Goal: Information Seeking & Learning: Find specific page/section

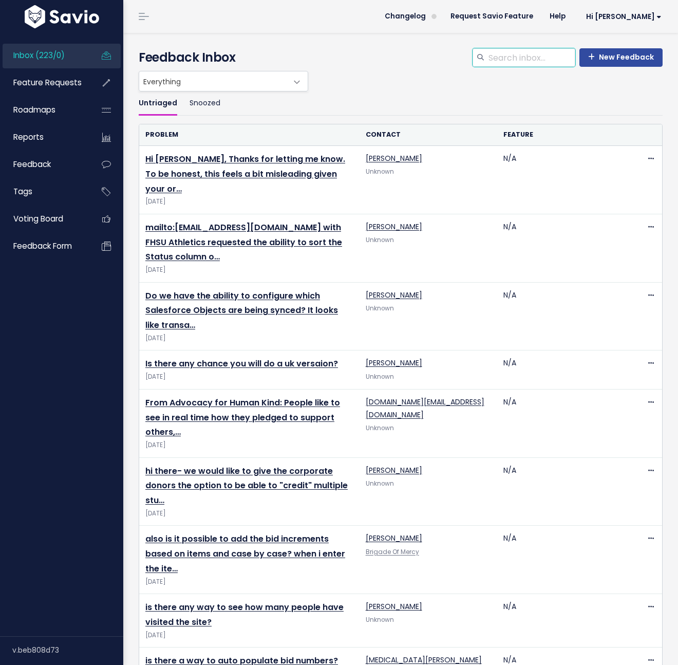
click at [514, 50] on input "search" at bounding box center [532, 57] width 88 height 18
type input "paddle raise"
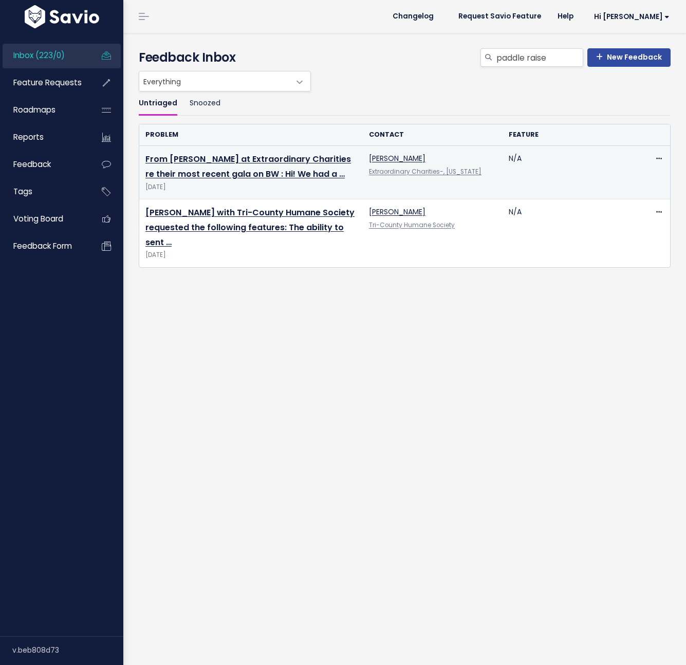
click at [291, 167] on td "From [PERSON_NAME] at Extraordinary Charities re their most recent gala on BW :…" at bounding box center [251, 172] width 224 height 53
click at [293, 171] on link "From [PERSON_NAME] at Extraordinary Charities re their most recent gala on BW :…" at bounding box center [248, 166] width 206 height 27
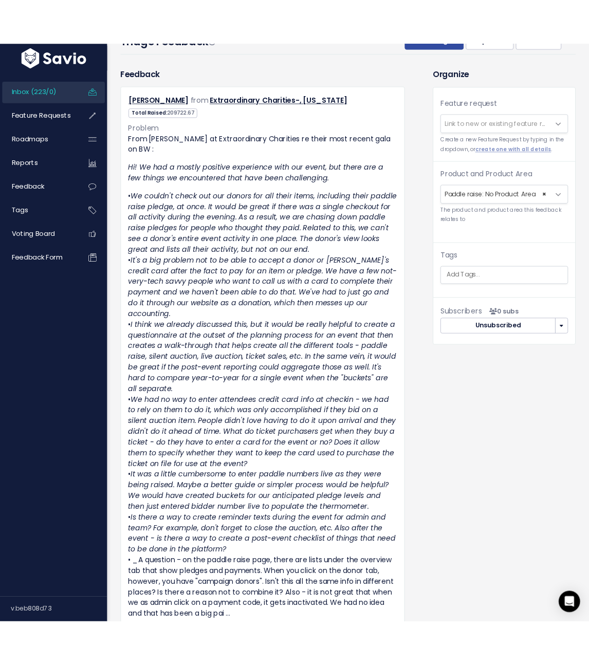
scroll to position [86, 0]
